Goal: Information Seeking & Learning: Learn about a topic

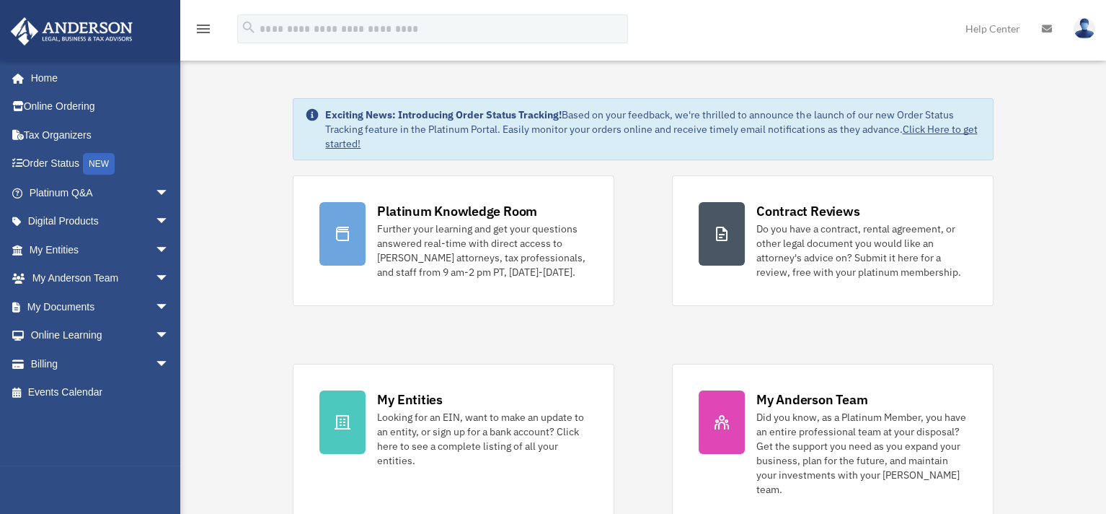
click at [651, 223] on div "Platinum Knowledge Room Further your learning and get your questions answered r…" at bounding box center [643, 349] width 700 height 348
click at [651, 332] on div "Platinum Knowledge Room Further your learning and get your questions answered r…" at bounding box center [643, 349] width 700 height 348
click at [658, 285] on div "Platinum Knowledge Room Further your learning and get your questions answered r…" at bounding box center [643, 349] width 700 height 348
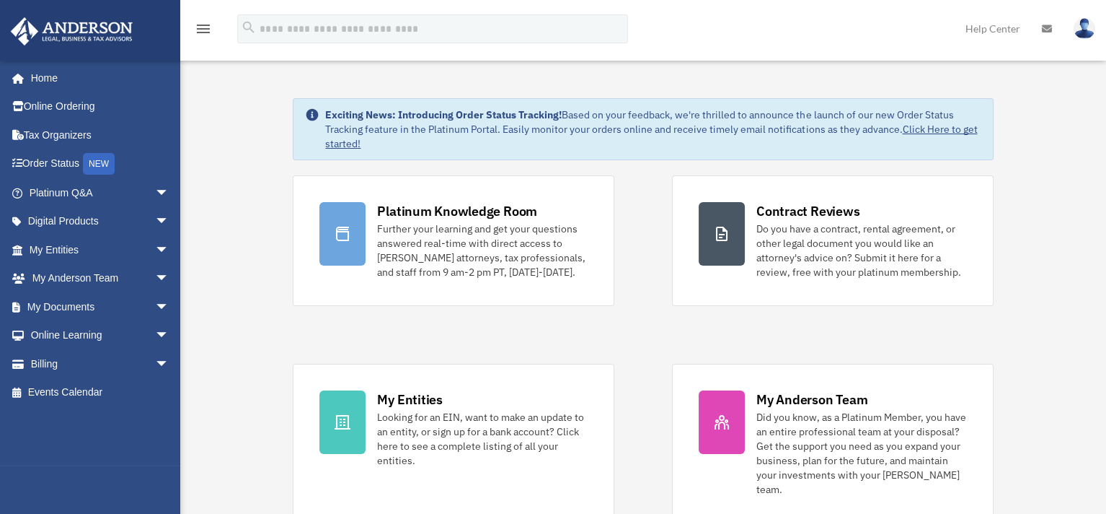
click at [658, 285] on div "Platinum Knowledge Room Further your learning and get your questions answered r…" at bounding box center [643, 349] width 700 height 348
click at [653, 289] on div "Platinum Knowledge Room Further your learning and get your questions answered r…" at bounding box center [643, 349] width 700 height 348
click at [646, 310] on div "Platinum Knowledge Room Further your learning and get your questions answered r…" at bounding box center [643, 349] width 700 height 348
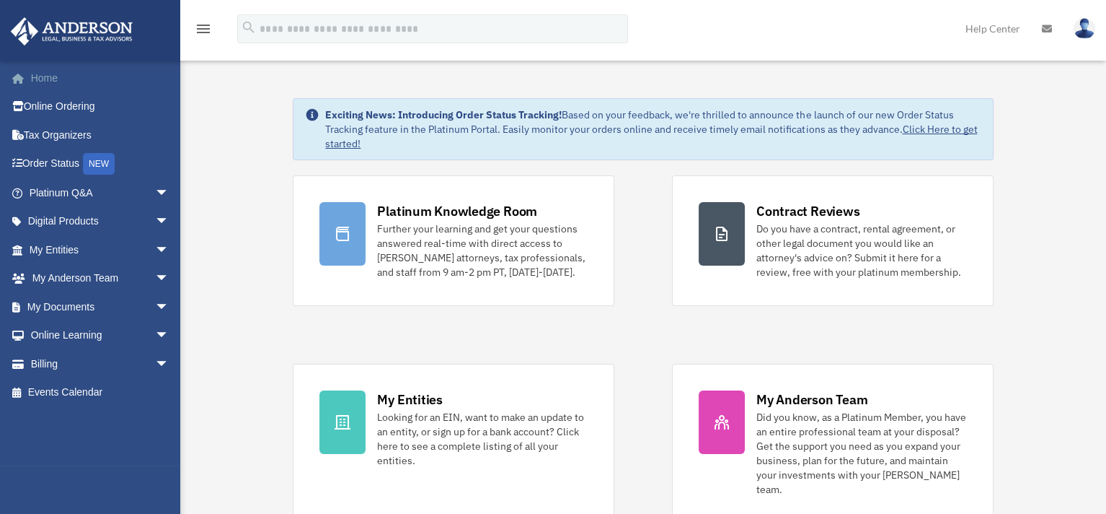
click at [54, 74] on link "Home" at bounding box center [100, 77] width 181 height 29
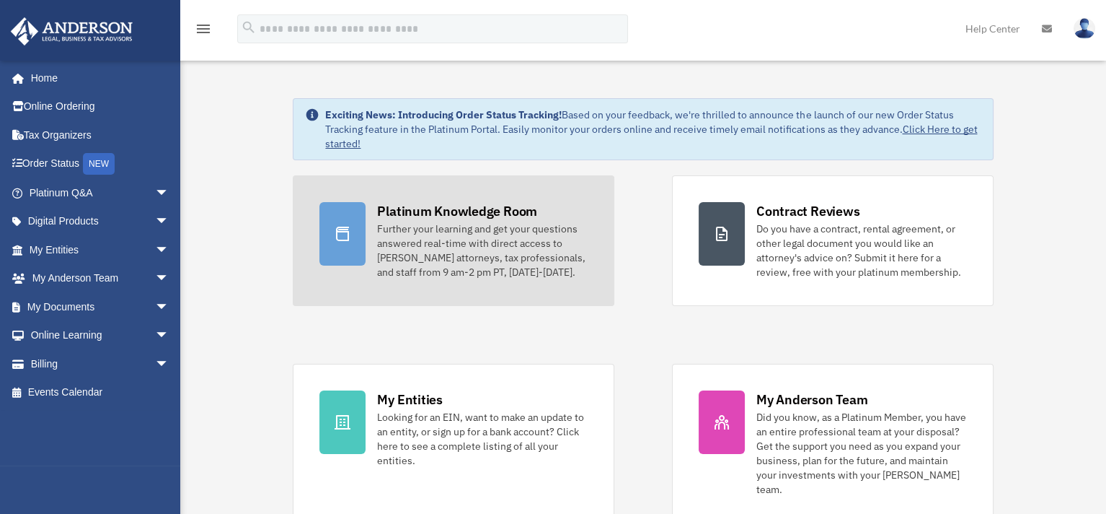
click at [461, 250] on div "Further your learning and get your questions answered real-time with direct acc…" at bounding box center [482, 250] width 211 height 58
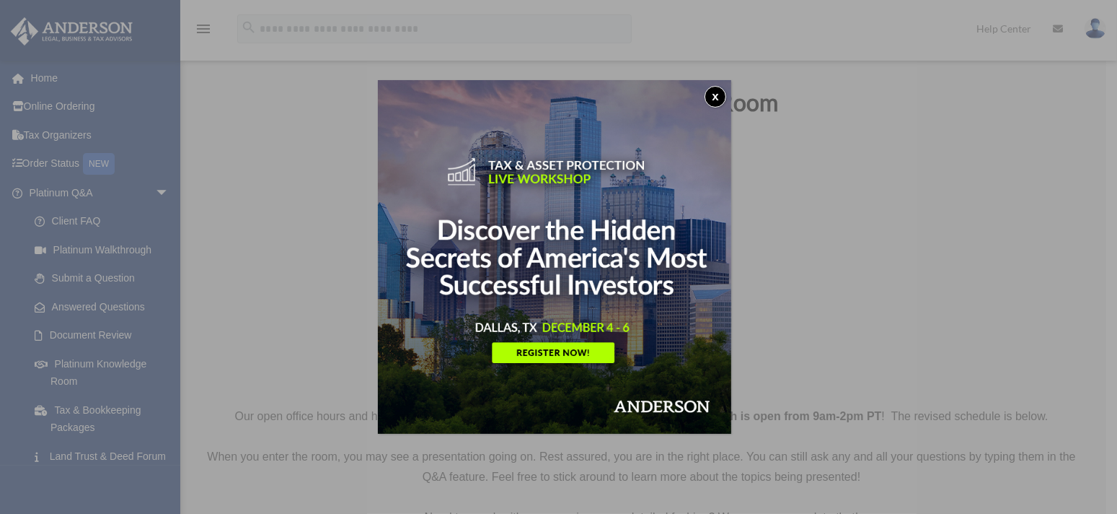
click at [715, 97] on button "x" at bounding box center [716, 97] width 22 height 22
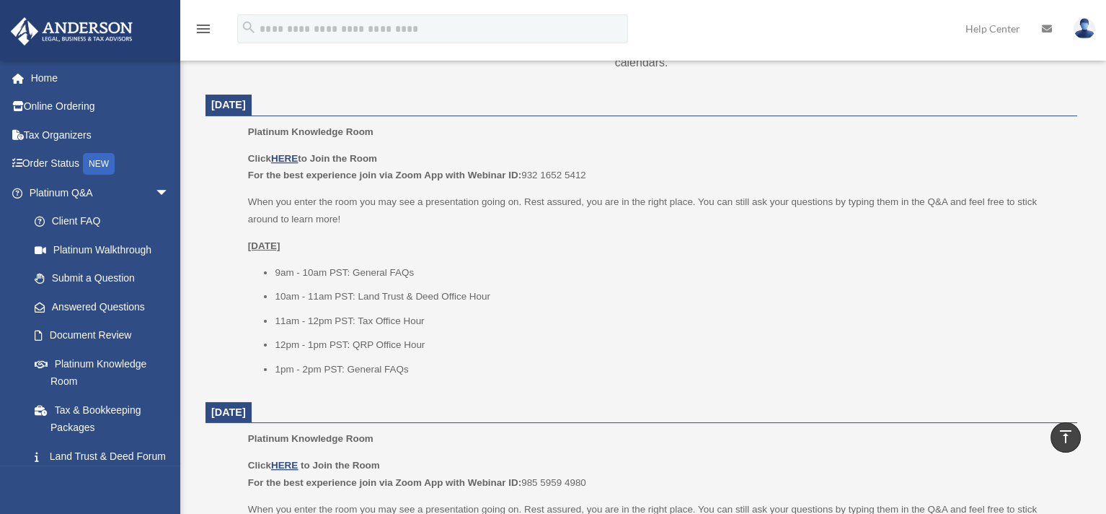
scroll to position [559, 0]
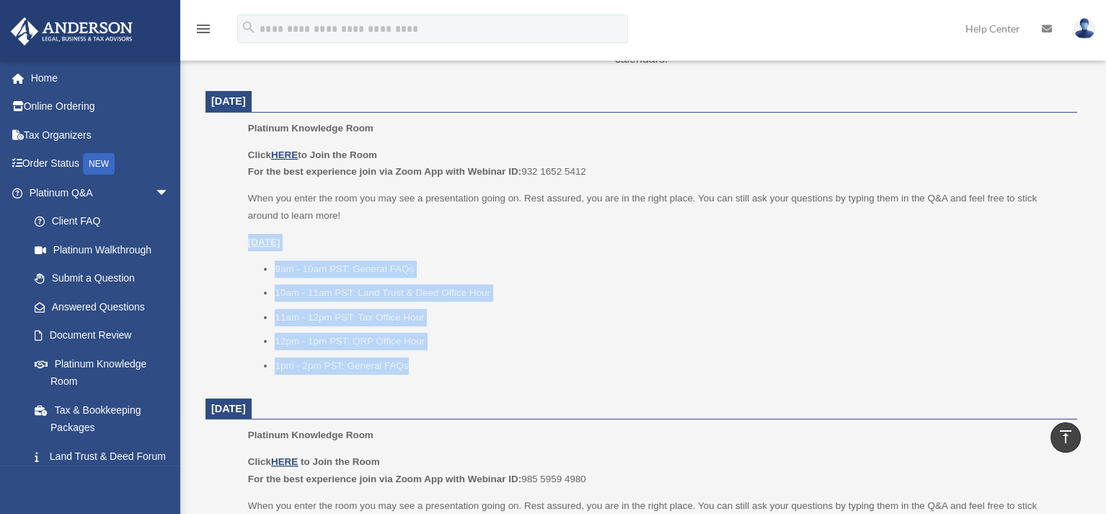
drag, startPoint x: 419, startPoint y: 346, endPoint x: 214, endPoint y: 225, distance: 238.0
click at [214, 225] on dd "Platinum Knowledge Room Click HERE to Join the Room For the best experience joi…" at bounding box center [642, 252] width 872 height 264
click at [216, 226] on ul "Platinum Knowledge Room Click HERE to Join the Room For the best experience joi…" at bounding box center [642, 252] width 852 height 264
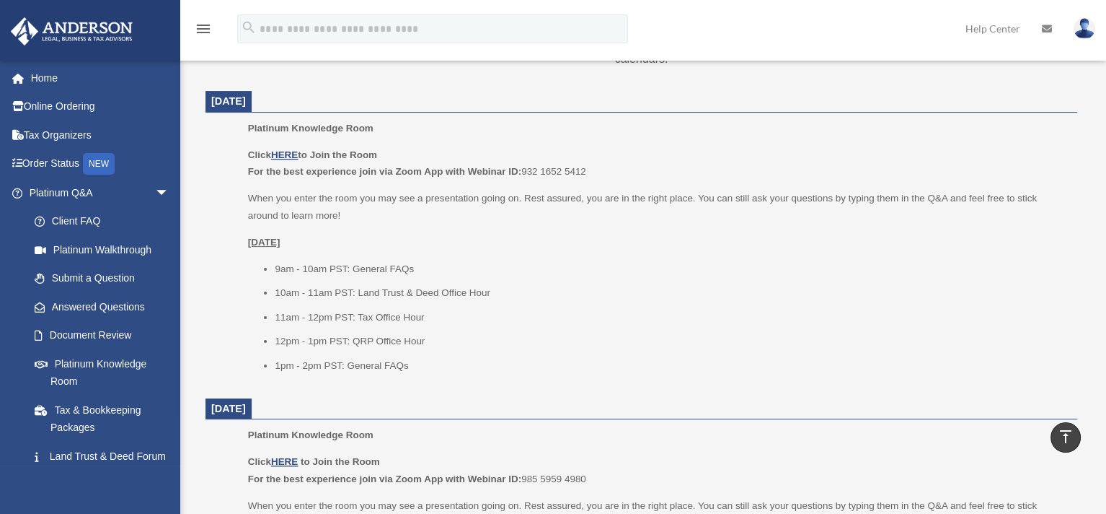
click at [454, 336] on ul "9am - 10am PST: General FAQs 10am - 11am PST: Land Trust & Deed Office Hour 11a…" at bounding box center [657, 317] width 819 height 114
click at [533, 260] on ul "9am - 10am PST: General FAQs 10am - 11am PST: Land Trust & Deed Office Hour 11a…" at bounding box center [657, 317] width 819 height 114
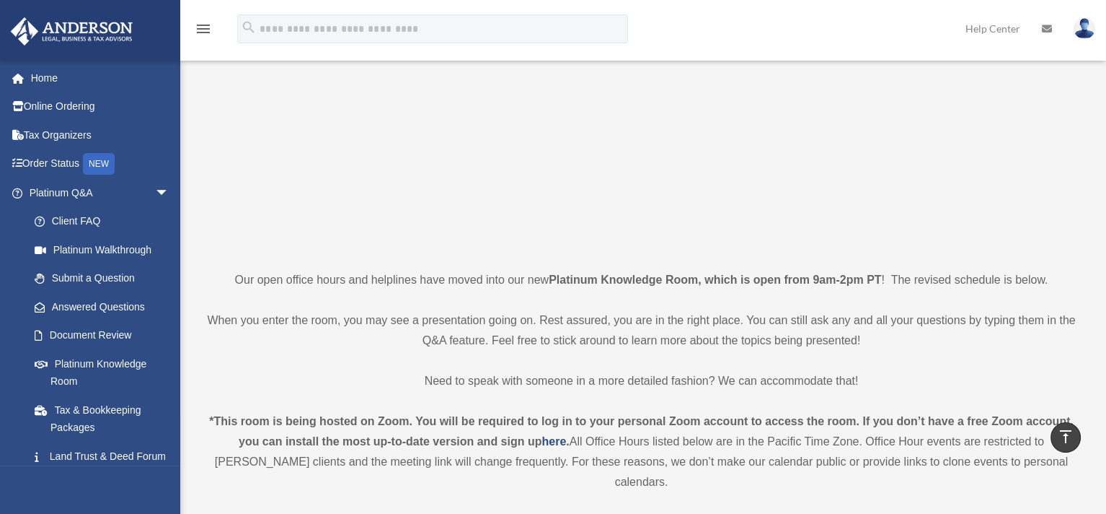
scroll to position [0, 0]
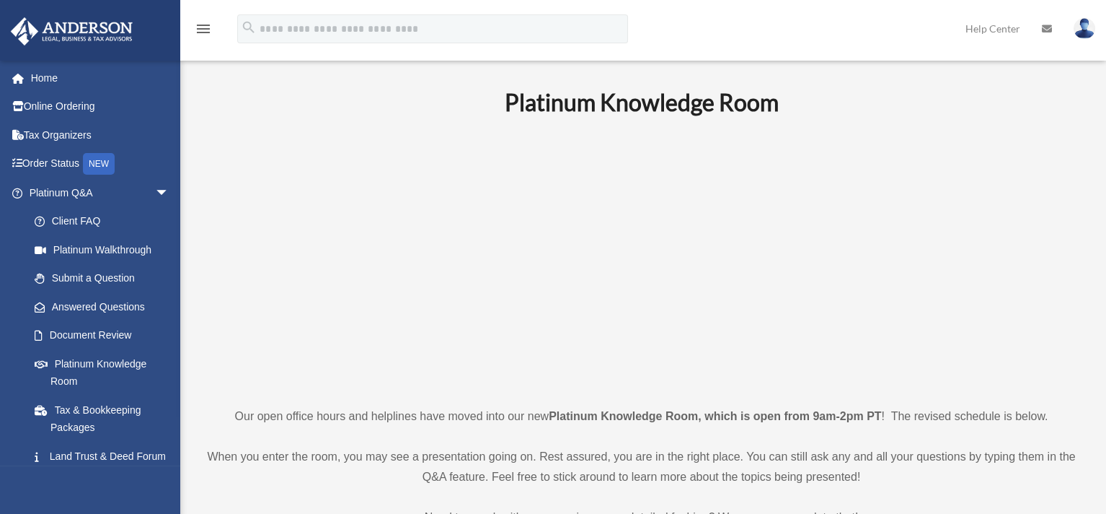
click at [332, 267] on p at bounding box center [642, 261] width 872 height 250
click at [155, 190] on span "arrow_drop_down" at bounding box center [169, 193] width 29 height 30
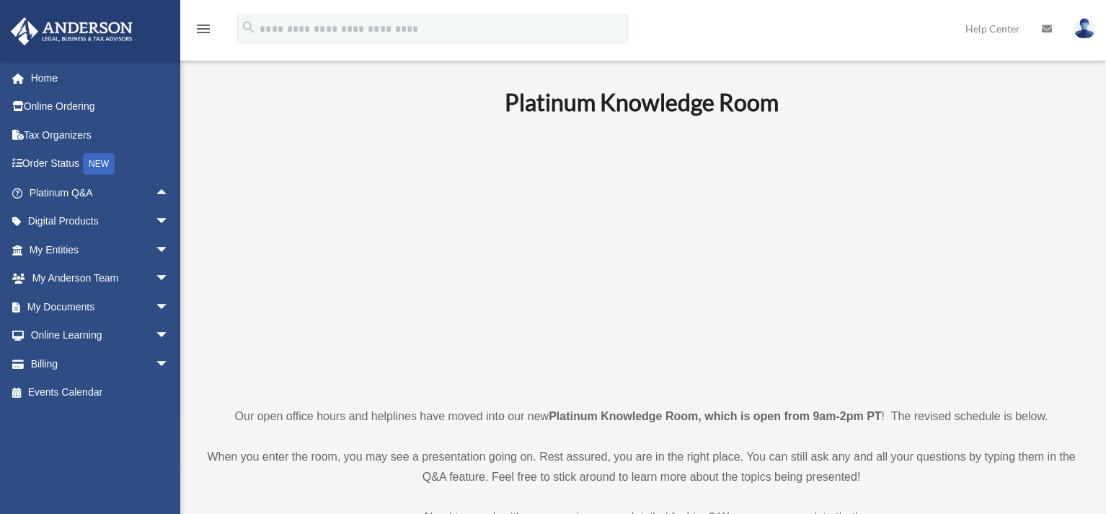
click at [343, 185] on p at bounding box center [642, 261] width 872 height 250
click at [1013, 164] on p at bounding box center [642, 261] width 872 height 250
click at [964, 220] on p at bounding box center [642, 261] width 872 height 250
click at [155, 305] on span "arrow_drop_down" at bounding box center [169, 307] width 29 height 30
click at [260, 235] on p at bounding box center [642, 261] width 872 height 250
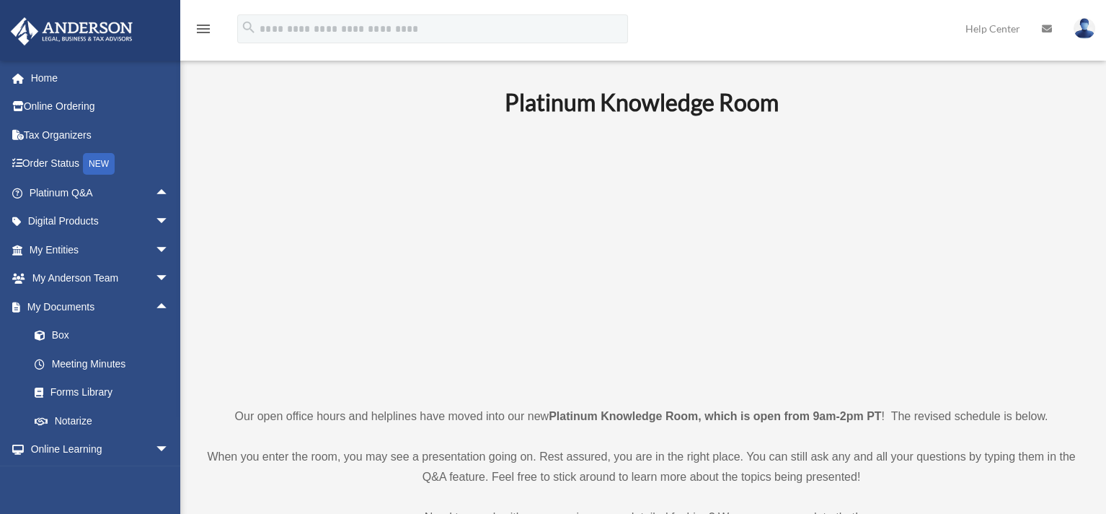
click at [323, 195] on p at bounding box center [642, 261] width 872 height 250
click at [257, 237] on p at bounding box center [642, 261] width 872 height 250
click at [279, 195] on p at bounding box center [642, 261] width 872 height 250
click at [155, 304] on span "arrow_drop_up" at bounding box center [169, 307] width 29 height 30
click at [216, 227] on p at bounding box center [642, 261] width 872 height 250
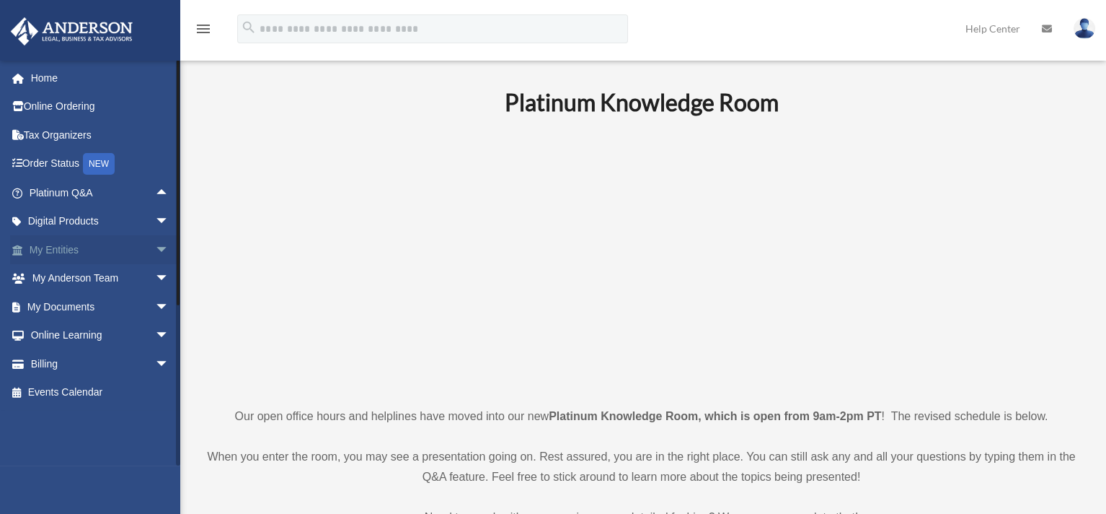
click at [155, 246] on span "arrow_drop_down" at bounding box center [169, 250] width 29 height 30
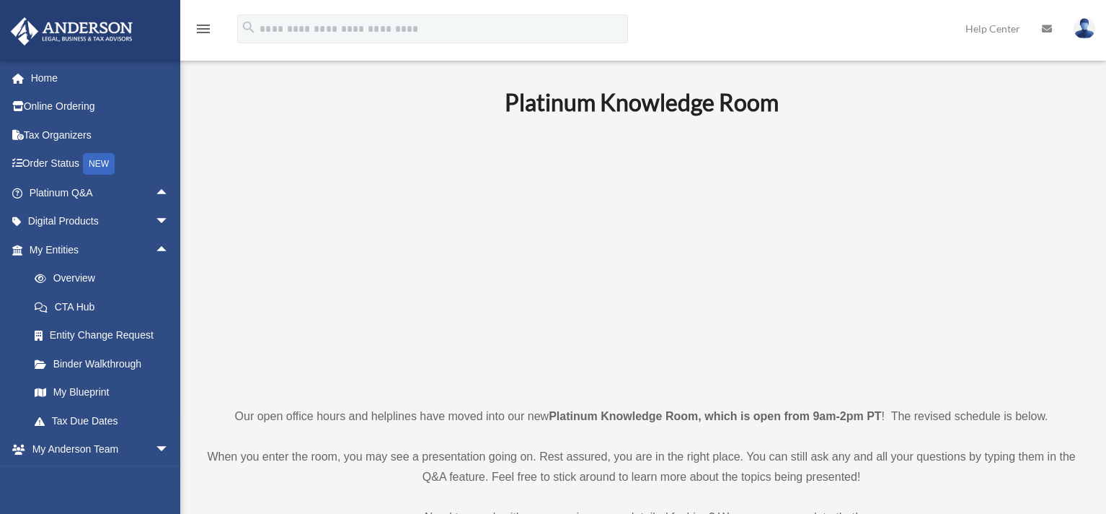
click at [965, 202] on p at bounding box center [642, 261] width 872 height 250
